Goal: Task Accomplishment & Management: Complete application form

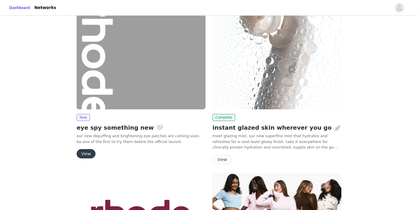
scroll to position [15, 0]
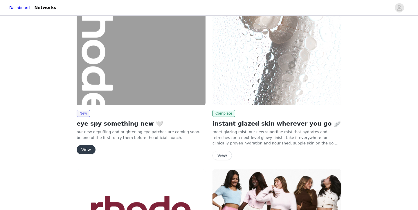
click at [90, 149] on button "View" at bounding box center [86, 149] width 19 height 9
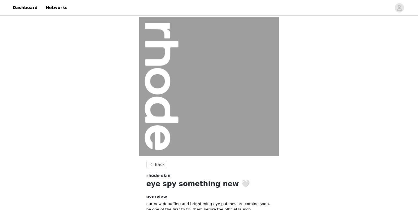
scroll to position [59, 0]
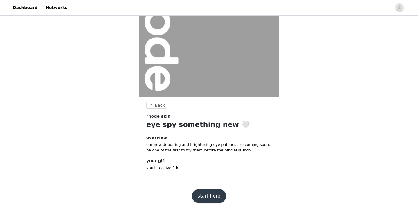
click at [213, 195] on button "start here" at bounding box center [209, 196] width 34 height 14
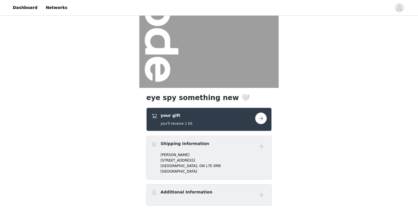
scroll to position [101, 0]
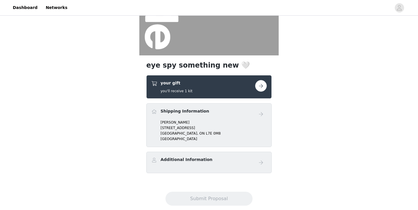
click at [261, 85] on button "button" at bounding box center [261, 86] width 12 height 12
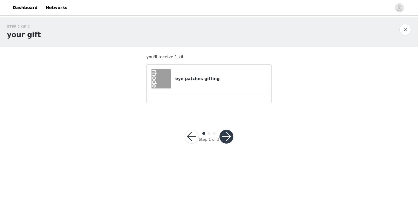
click at [228, 136] on button "button" at bounding box center [227, 137] width 14 height 14
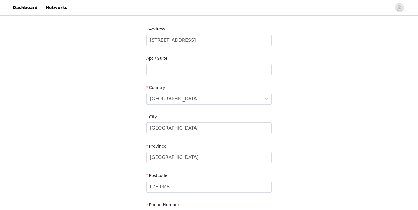
scroll to position [183, 0]
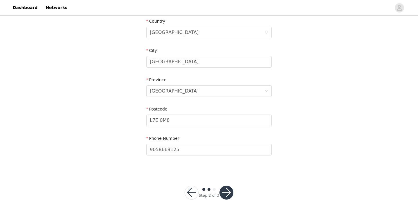
click at [229, 192] on button "button" at bounding box center [227, 193] width 14 height 14
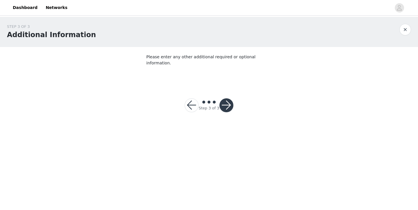
click at [229, 100] on button "button" at bounding box center [227, 106] width 14 height 14
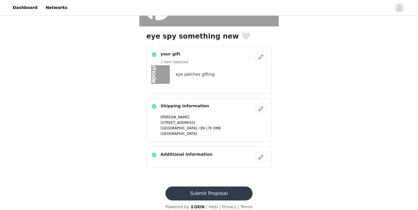
scroll to position [137, 0]
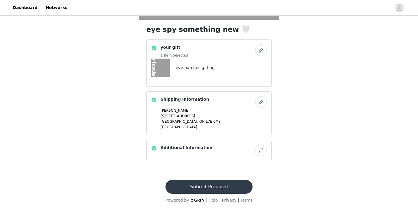
click at [216, 185] on button "Submit Proposal" at bounding box center [209, 187] width 87 height 14
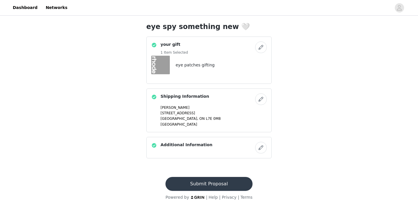
scroll to position [0, 0]
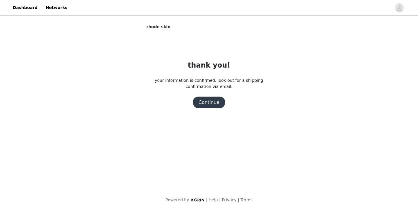
click at [206, 103] on button "Continue" at bounding box center [209, 103] width 33 height 12
